Goal: Navigation & Orientation: Find specific page/section

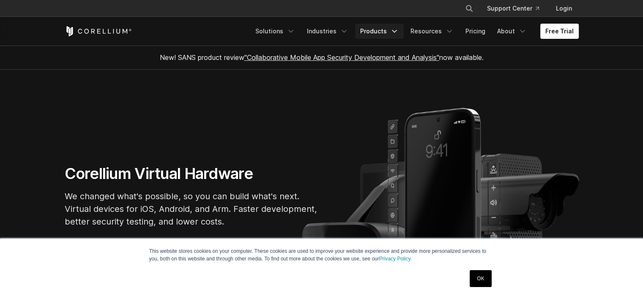
click at [389, 30] on link "Products" at bounding box center [379, 31] width 49 height 15
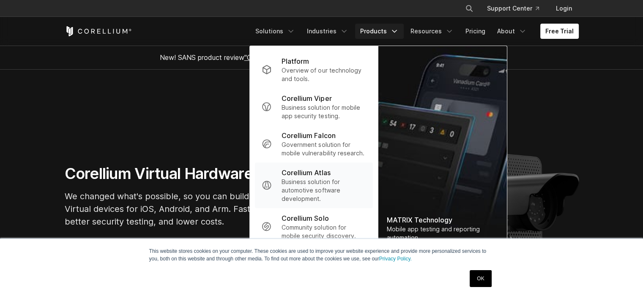
scroll to position [85, 0]
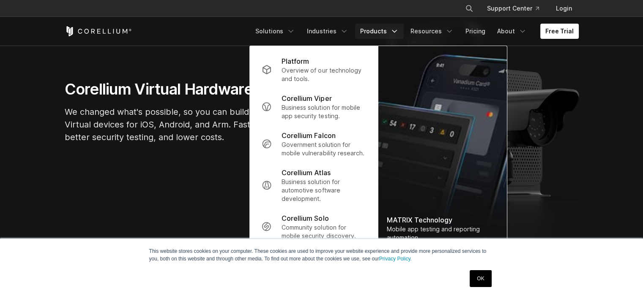
click at [481, 280] on link "OK" at bounding box center [481, 279] width 22 height 17
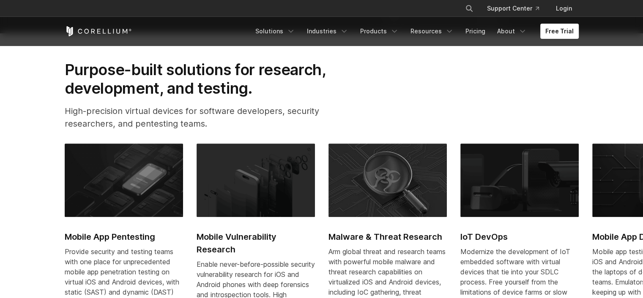
scroll to position [0, 0]
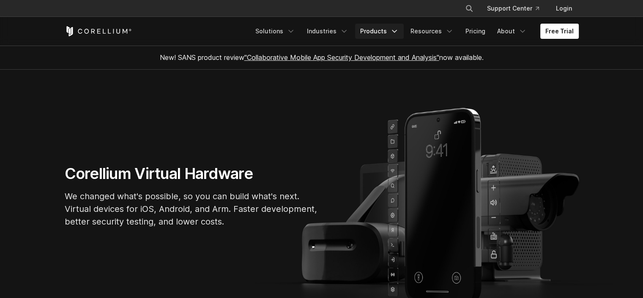
click at [397, 30] on icon "Navigation Menu" at bounding box center [394, 31] width 8 height 8
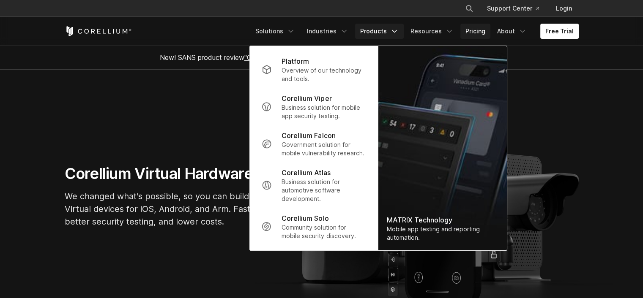
click at [473, 30] on link "Pricing" at bounding box center [475, 31] width 30 height 15
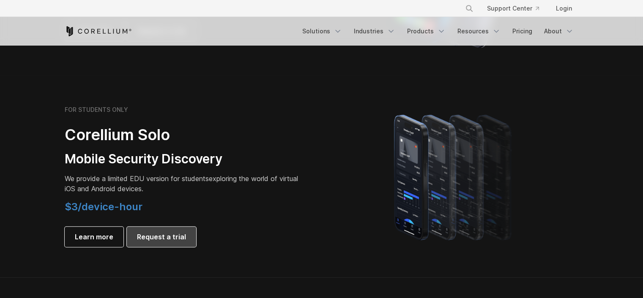
scroll to position [507, 0]
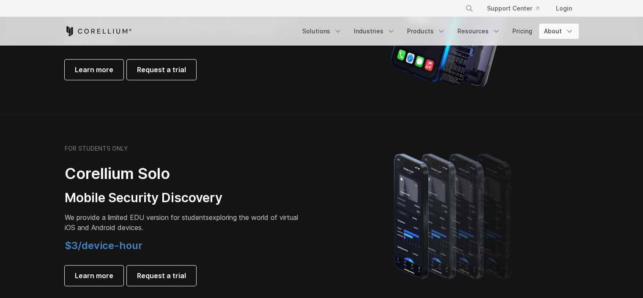
click at [552, 29] on link "About" at bounding box center [559, 31] width 40 height 15
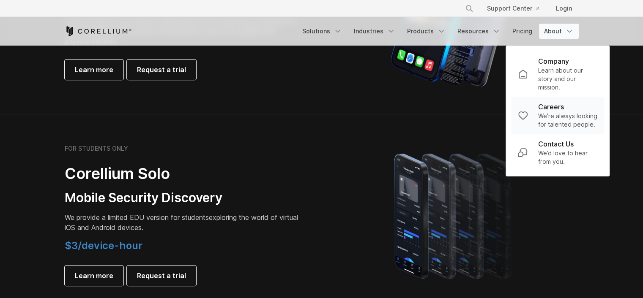
click at [544, 111] on p "Careers" at bounding box center [551, 107] width 26 height 10
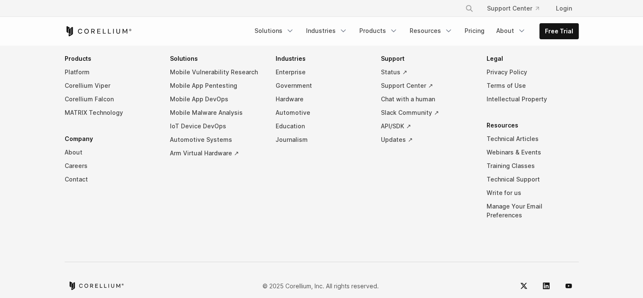
scroll to position [861, 0]
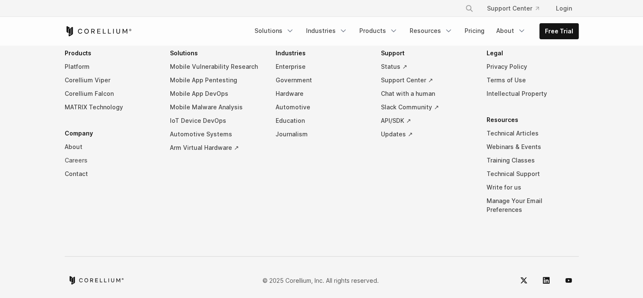
click at [78, 160] on link "Careers" at bounding box center [111, 161] width 92 height 14
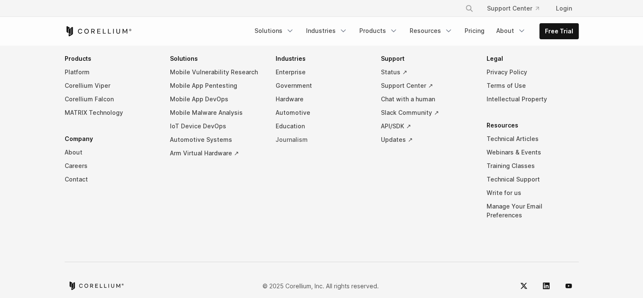
scroll to position [861, 0]
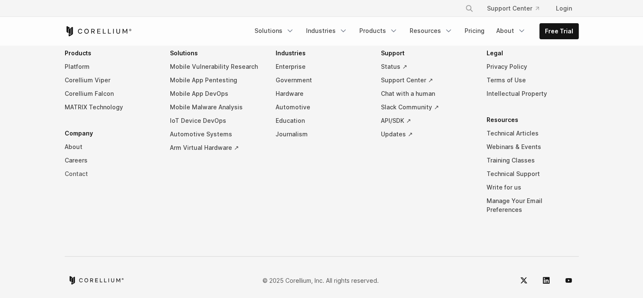
click at [74, 173] on link "Contact" at bounding box center [111, 174] width 92 height 14
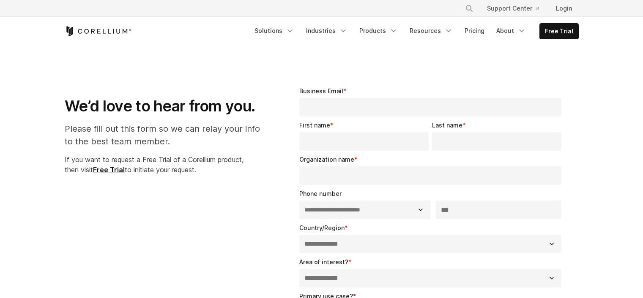
select select "**"
click at [112, 29] on icon "Corellium Home" at bounding box center [98, 31] width 67 height 10
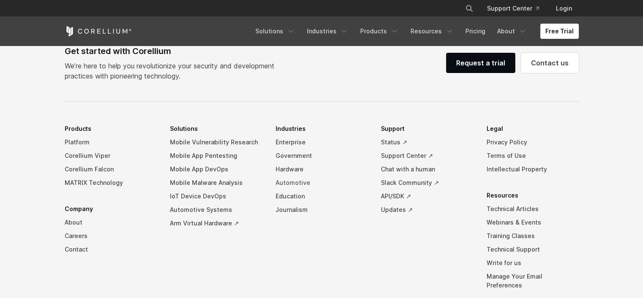
scroll to position [1912, 0]
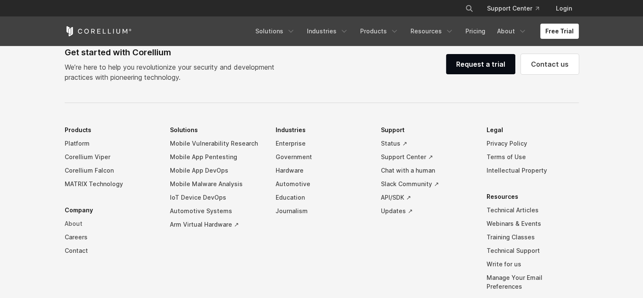
click at [68, 231] on link "About" at bounding box center [111, 224] width 92 height 14
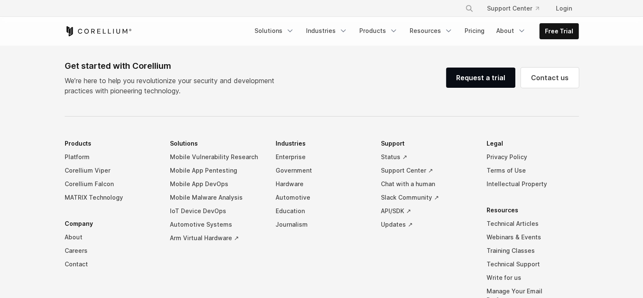
scroll to position [1517, 0]
